Goal: Task Accomplishment & Management: Complete application form

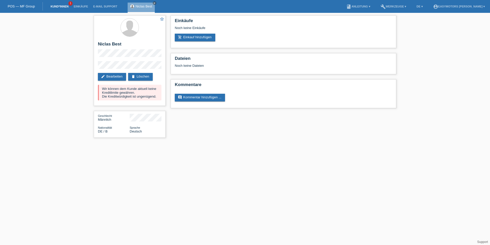
click at [61, 6] on link "Kund*innen" at bounding box center [59, 6] width 23 height 3
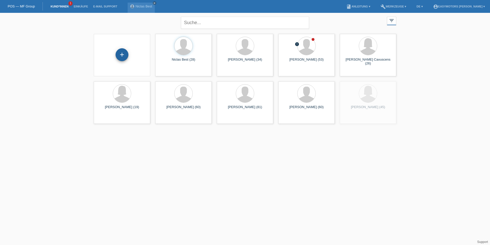
click at [122, 52] on div "+" at bounding box center [122, 54] width 13 height 13
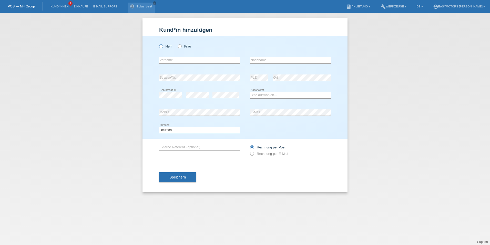
click at [171, 46] on label "Herr" at bounding box center [165, 46] width 13 height 4
click at [163, 46] on input "Herr" at bounding box center [160, 45] width 3 height 3
radio input "true"
click at [169, 61] on input "text" at bounding box center [199, 60] width 81 height 6
type input "[PERSON_NAME]"
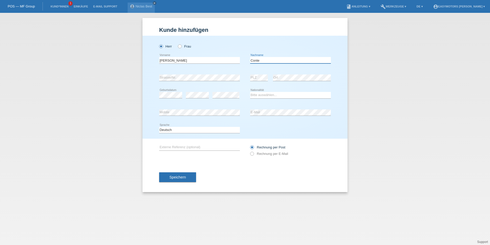
type input "Conte"
select select "CH"
click at [178, 180] on button "Speichern" at bounding box center [177, 177] width 37 height 10
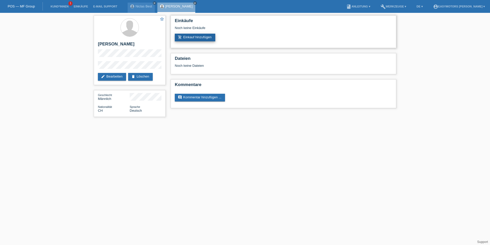
drag, startPoint x: 0, startPoint y: 0, endPoint x: 195, endPoint y: 37, distance: 198.8
click at [195, 37] on link "add_shopping_cart Einkauf hinzufügen" at bounding box center [195, 38] width 40 height 8
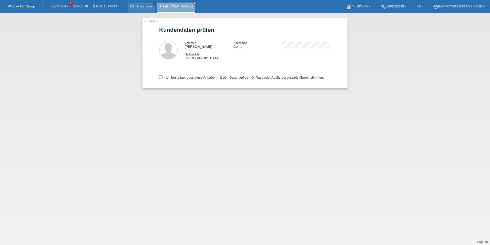
click at [197, 77] on label "Ich bestätige, dass diese Angaben mit den Daten auf der ID, Pass oder Ausländer…" at bounding box center [241, 77] width 165 height 4
click at [163, 77] on input "Ich bestätige, dass diese Angaben mit den Daten auf der ID, Pass oder Ausländer…" at bounding box center [160, 76] width 3 height 3
checkbox input "true"
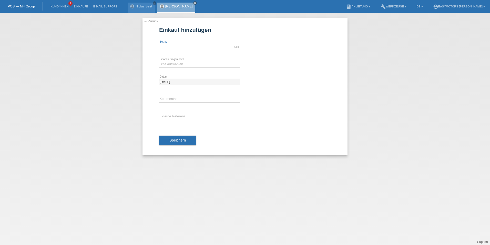
click at [185, 45] on input "text" at bounding box center [199, 47] width 81 height 6
type input "2800.00"
click at [164, 65] on select "Bitte auswählen Fixe Raten Kauf auf Rechnung mit Teilzahlungsoption" at bounding box center [199, 64] width 81 height 6
select select "81"
click at [159, 61] on select "Bitte auswählen Fixe Raten Kauf auf Rechnung mit Teilzahlungsoption" at bounding box center [199, 64] width 81 height 6
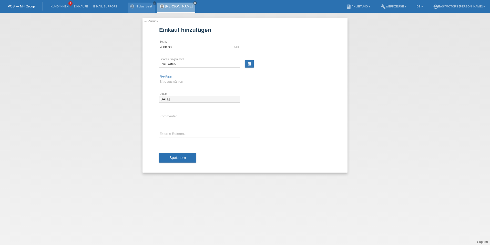
click at [170, 80] on select "Bitte auswählen 12 Raten 24 Raten 48 Raten" at bounding box center [199, 81] width 81 height 6
select select "320"
click at [159, 78] on select "Bitte auswählen 12 Raten 24 Raten 48 Raten" at bounding box center [199, 81] width 81 height 6
click at [184, 153] on button "Speichern" at bounding box center [177, 158] width 37 height 10
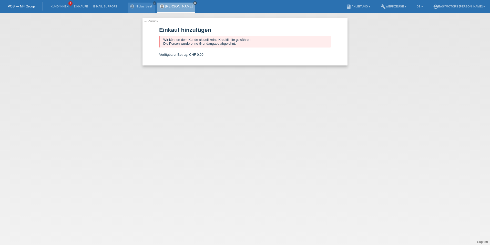
click at [196, 2] on icon "close" at bounding box center [195, 3] width 3 height 3
click at [152, 21] on link "← Zurück" at bounding box center [151, 21] width 14 height 4
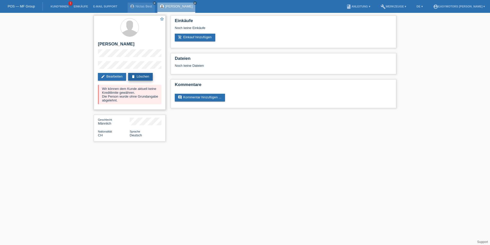
click at [139, 75] on link "delete Löschen" at bounding box center [140, 77] width 25 height 8
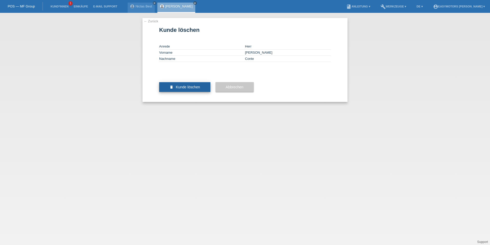
click at [166, 92] on button "delete Kunde löschen" at bounding box center [184, 87] width 51 height 10
